Goal: Transaction & Acquisition: Subscribe to service/newsletter

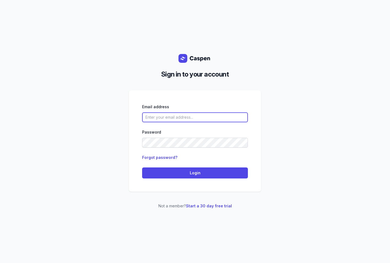
click at [209, 119] on input "email" at bounding box center [195, 117] width 106 height 10
type input "[EMAIL_ADDRESS][DOMAIN_NAME]"
click at [161, 155] on link "Forgot password?" at bounding box center [159, 157] width 35 height 5
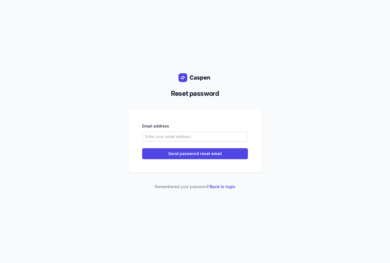
click at [171, 131] on div "Email address" at bounding box center [195, 132] width 106 height 19
click at [187, 136] on input "email" at bounding box center [195, 137] width 106 height 10
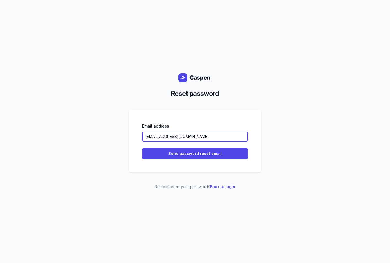
type input "[EMAIL_ADDRESS][DOMAIN_NAME]"
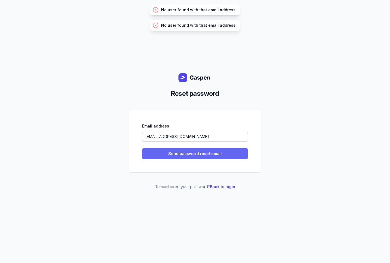
click at [212, 156] on span "Send password reset email" at bounding box center [194, 153] width 99 height 7
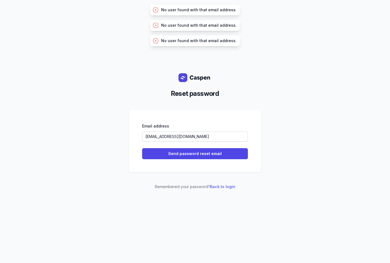
click at [221, 186] on link "Back to login" at bounding box center [222, 186] width 25 height 5
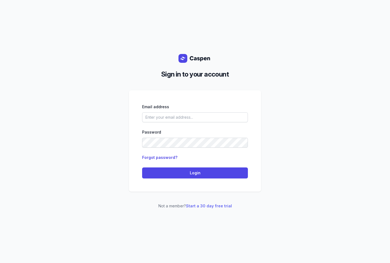
click at [216, 206] on link "Start a 30 day free trial" at bounding box center [209, 205] width 46 height 5
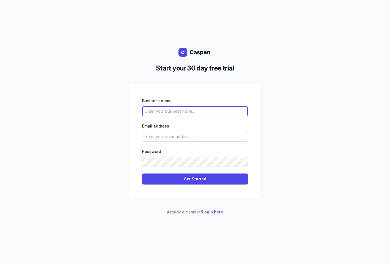
click at [201, 112] on input "text" at bounding box center [195, 111] width 106 height 10
type input "Clarity Assessments"
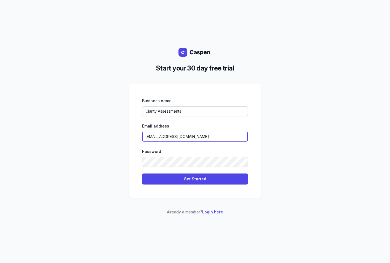
type input "[EMAIL_ADDRESS][DOMAIN_NAME]"
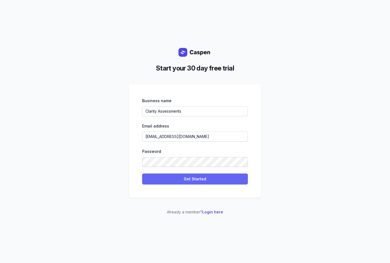
click at [206, 178] on span "Get Started" at bounding box center [194, 179] width 99 height 7
select select
select select "US"
select select "America/Chicago"
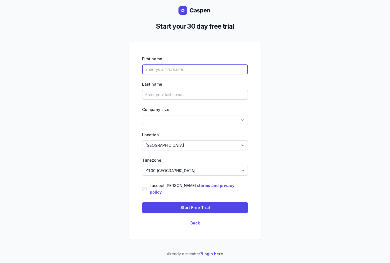
click at [176, 72] on input "text" at bounding box center [195, 69] width 106 height 10
type input "Shelby"
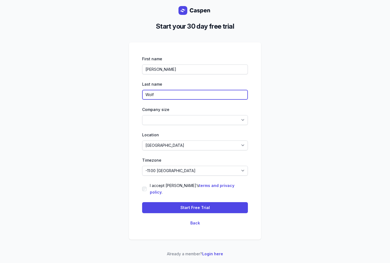
type input "Wolf"
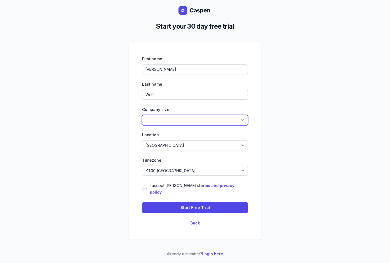
click at [171, 122] on select "1-4 5-14 15-49 50-99 100+" at bounding box center [195, 120] width 106 height 10
select select "1-4"
click at [142, 118] on select "1-4 5-14 15-49 50-99 100+" at bounding box center [195, 120] width 106 height 10
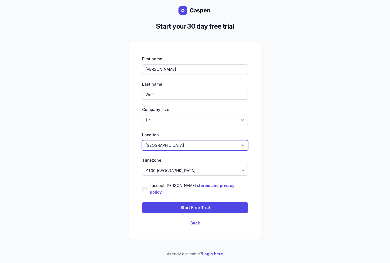
click at [177, 148] on select "Afghanistan Albania Algeria American Samoa Andorra Angola Anguilla Antarctica A…" at bounding box center [195, 145] width 106 height 10
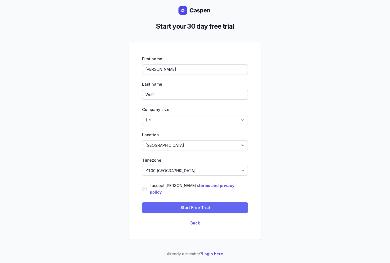
drag, startPoint x: 195, startPoint y: 203, endPoint x: 201, endPoint y: 204, distance: 6.4
click at [195, 204] on span "Start Free Trial" at bounding box center [194, 207] width 29 height 7
click at [197, 8] on p "Server Error" at bounding box center [199, 10] width 22 height 6
